Goal: Task Accomplishment & Management: Manage account settings

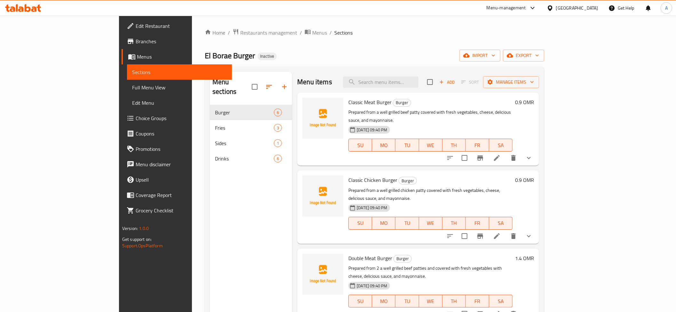
click at [590, 5] on div "Oman" at bounding box center [577, 7] width 42 height 7
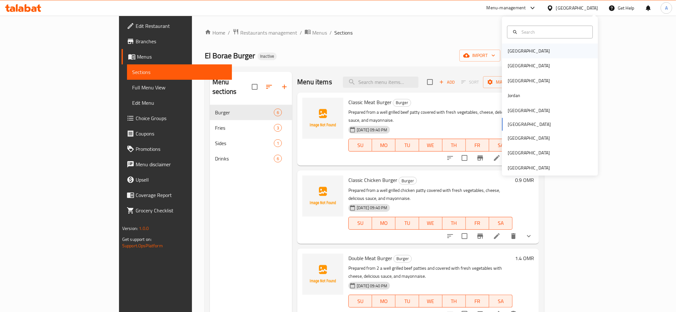
click at [517, 48] on div "[GEOGRAPHIC_DATA]" at bounding box center [529, 51] width 52 height 15
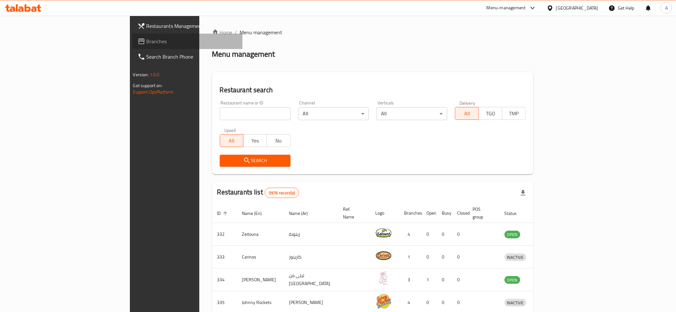
click at [147, 43] on span "Branches" at bounding box center [192, 41] width 91 height 8
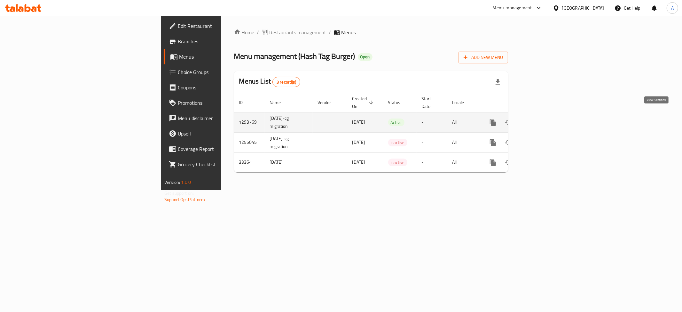
click at [543, 118] on icon "enhanced table" at bounding box center [540, 122] width 8 height 8
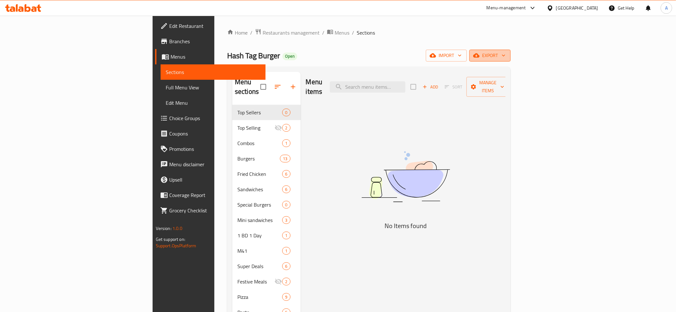
click at [507, 57] on icon "button" at bounding box center [503, 55] width 6 height 6
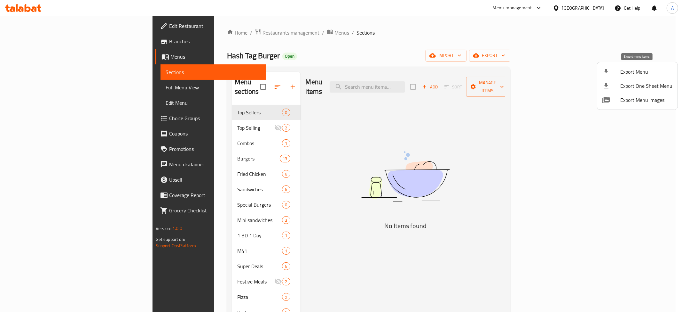
click at [612, 72] on div at bounding box center [612, 72] width 18 height 8
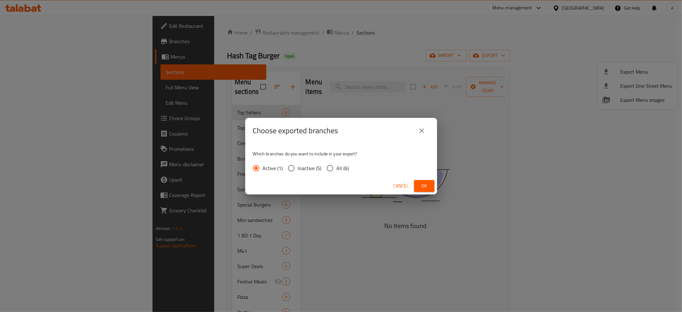
click at [337, 170] on span "All (6)" at bounding box center [343, 168] width 12 height 8
click at [337, 170] on input "All (6)" at bounding box center [329, 167] width 13 height 13
radio input "true"
click at [424, 183] on span "Ok" at bounding box center [424, 186] width 10 height 8
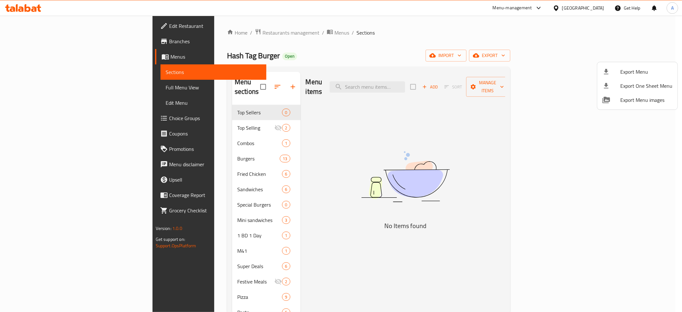
click at [49, 47] on div at bounding box center [341, 156] width 682 height 312
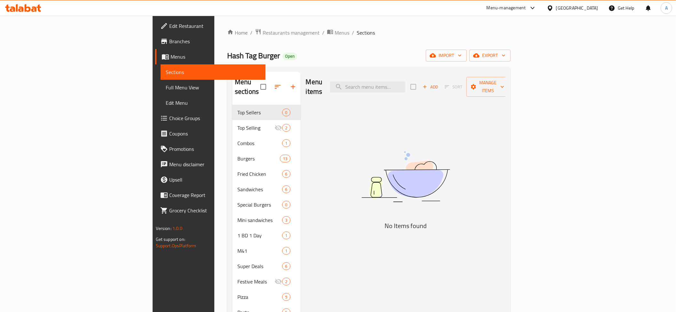
click at [169, 44] on span "Branches" at bounding box center [214, 41] width 91 height 8
